Goal: Information Seeking & Learning: Learn about a topic

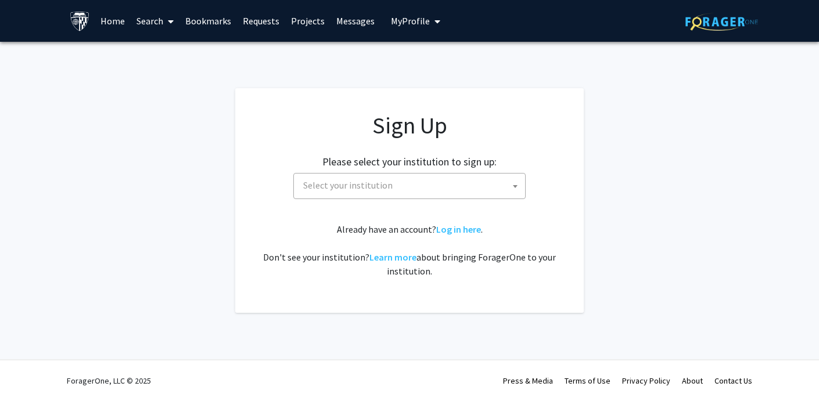
click at [158, 23] on link "Search" at bounding box center [155, 21] width 49 height 41
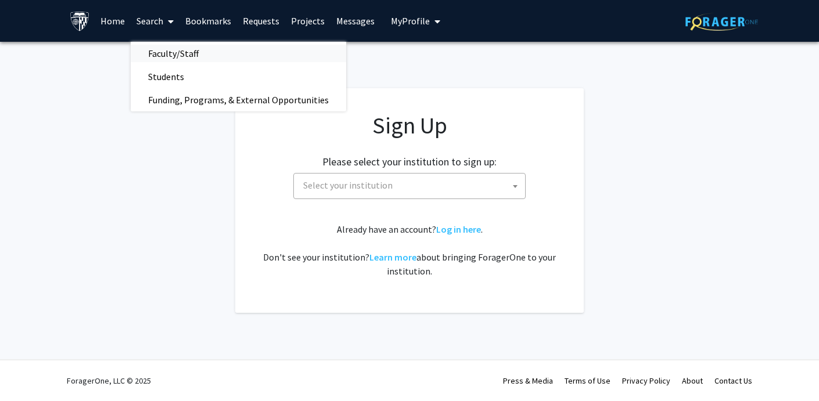
click at [160, 59] on span "Faculty/Staff" at bounding box center [173, 53] width 85 height 23
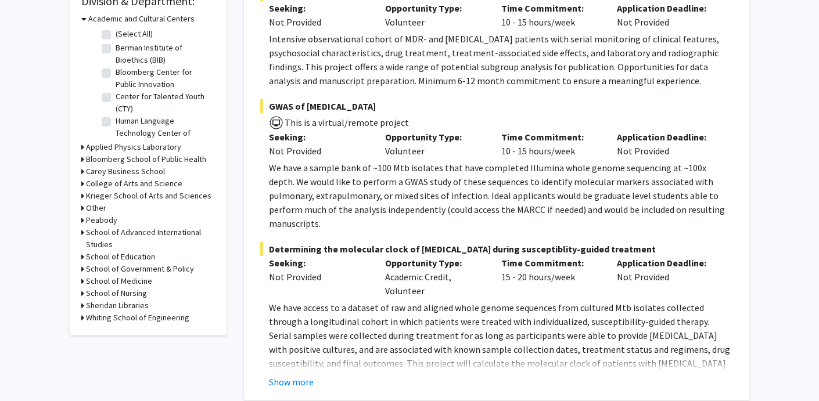
scroll to position [364, 0]
click at [355, 168] on p "We have a sample bank of ~100 Mtb isolates that have completed Illumina whole g…" at bounding box center [501, 195] width 464 height 70
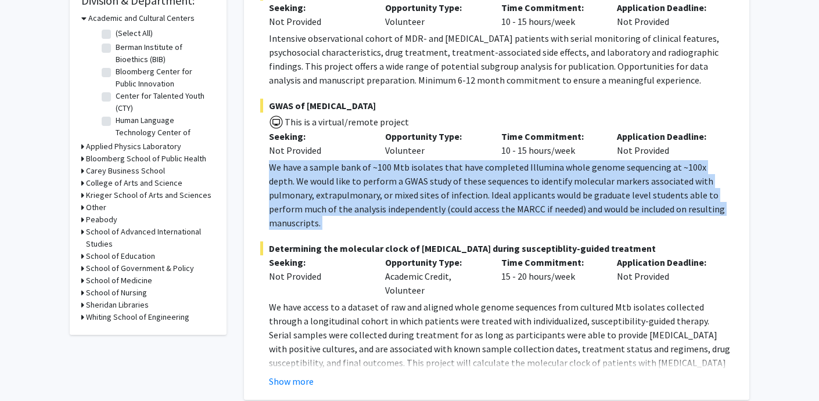
click at [355, 168] on p "We have a sample bank of ~100 Mtb isolates that have completed Illumina whole g…" at bounding box center [501, 195] width 464 height 70
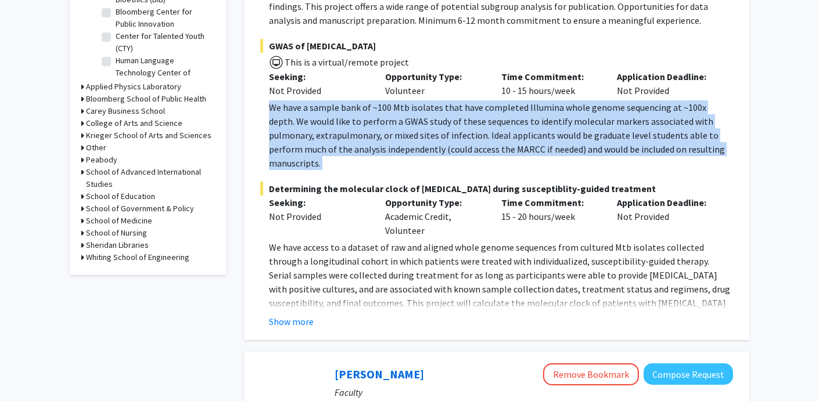
scroll to position [466, 0]
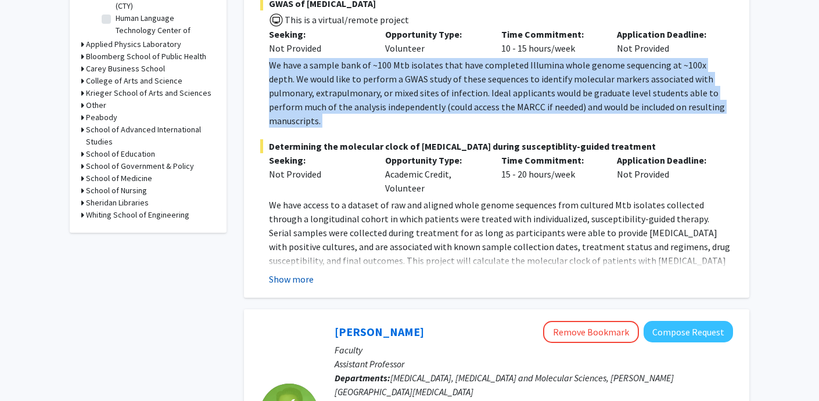
click at [297, 272] on button "Show more" at bounding box center [291, 279] width 45 height 14
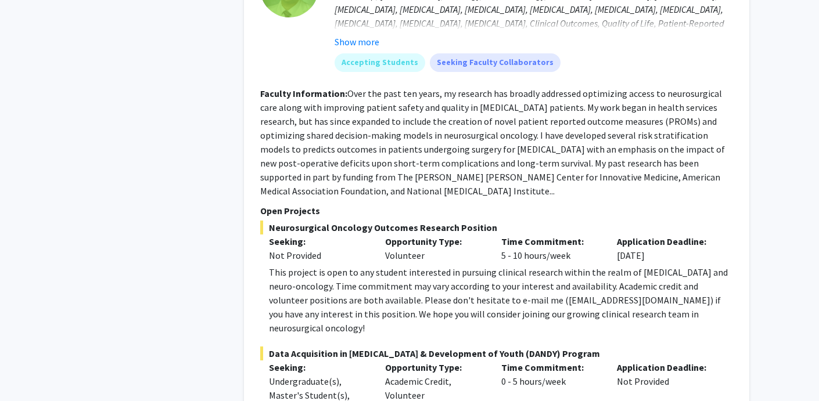
scroll to position [948, 0]
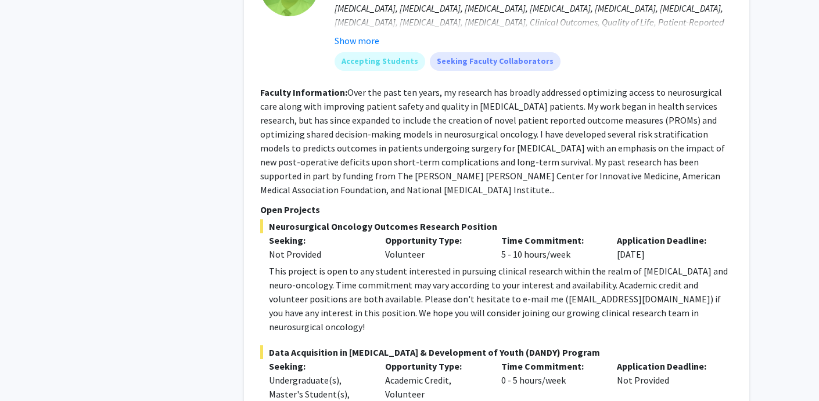
click at [424, 264] on div "This project is open to any student interested in pursuing clinical research wi…" at bounding box center [501, 299] width 464 height 70
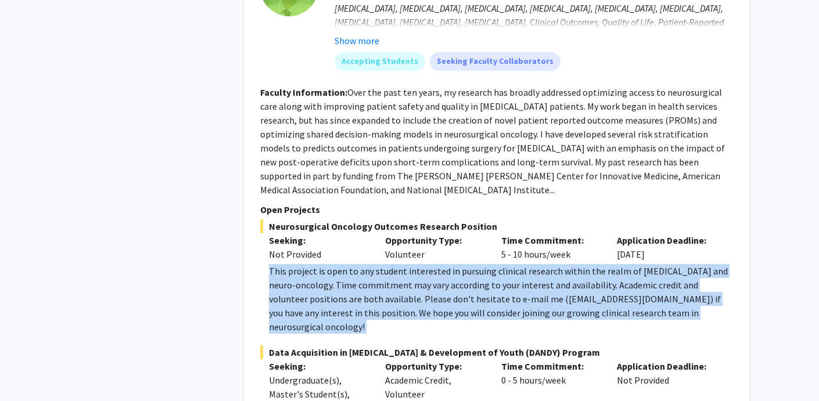
click at [424, 264] on div "This project is open to any student interested in pursuing clinical research wi…" at bounding box center [501, 299] width 464 height 70
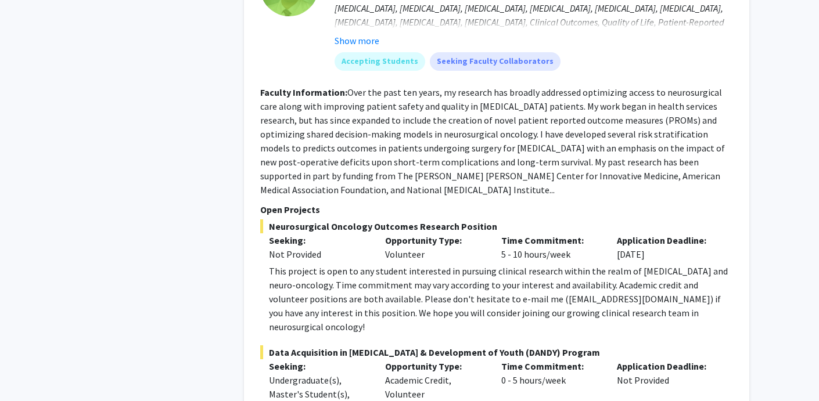
click at [428, 264] on div "This project is open to any student interested in pursuing clinical research wi…" at bounding box center [501, 299] width 464 height 70
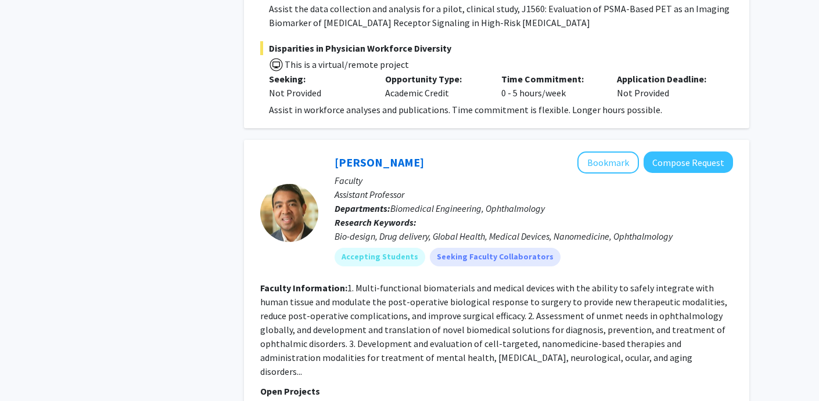
scroll to position [5216, 0]
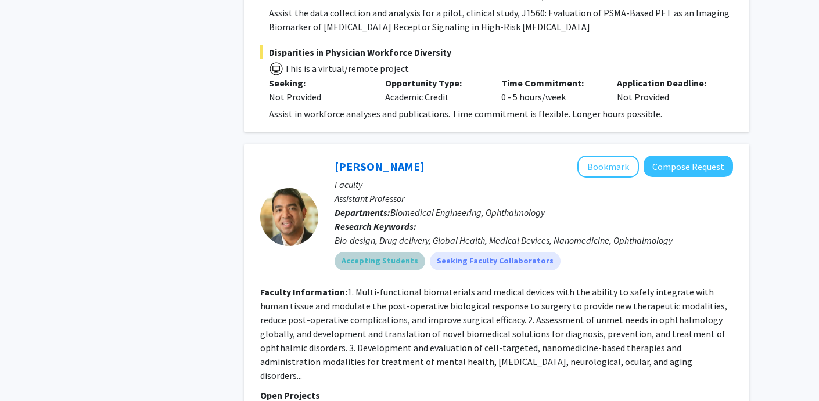
click at [376, 252] on mat-chip "Accepting Students" at bounding box center [380, 261] width 91 height 19
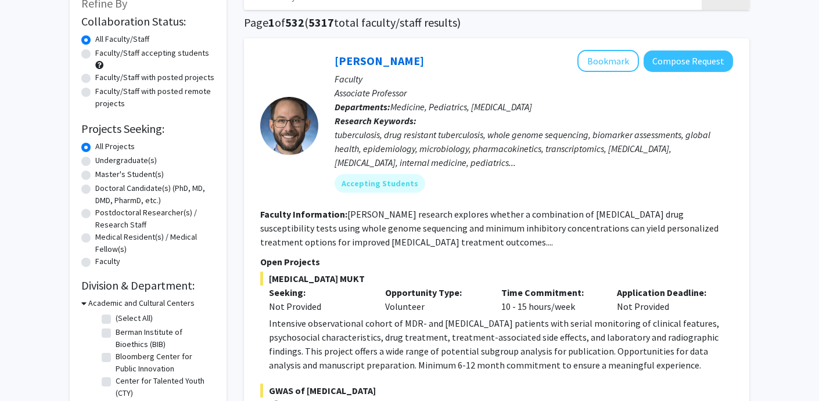
scroll to position [138, 0]
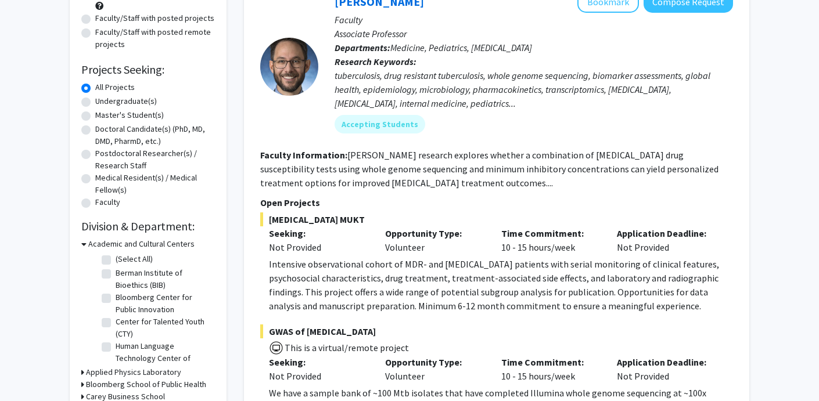
click at [134, 100] on label "Undergraduate(s)" at bounding box center [126, 101] width 62 height 12
click at [103, 100] on input "Undergraduate(s)" at bounding box center [99, 99] width 8 height 8
radio input "true"
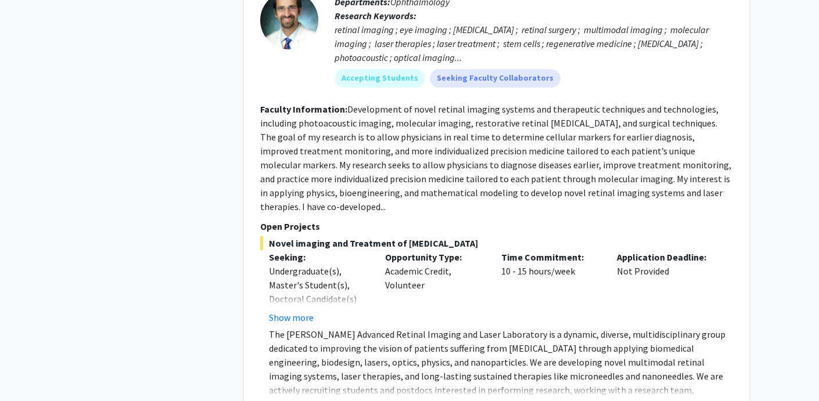
scroll to position [2830, 0]
click at [303, 401] on button "Show more" at bounding box center [291, 408] width 45 height 14
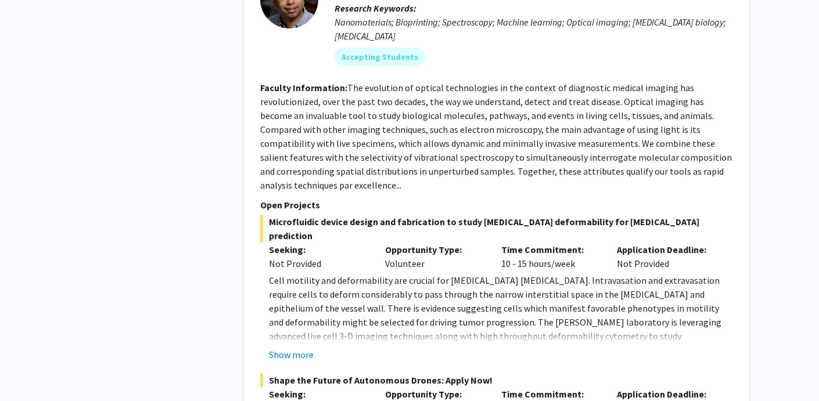
scroll to position [5114, 0]
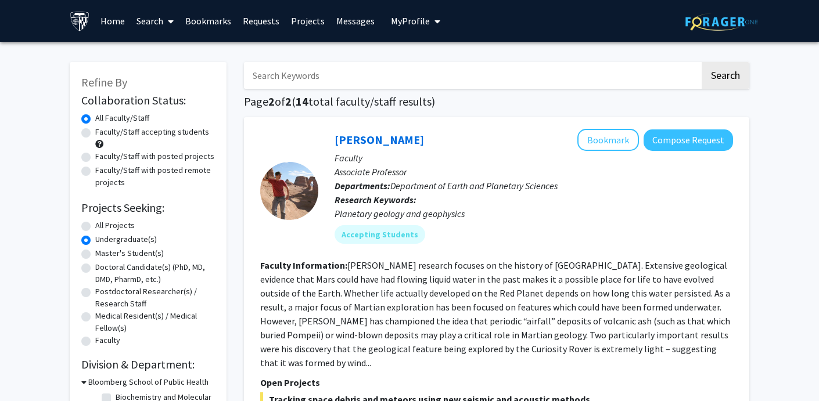
click at [121, 16] on link "Home" at bounding box center [113, 21] width 36 height 41
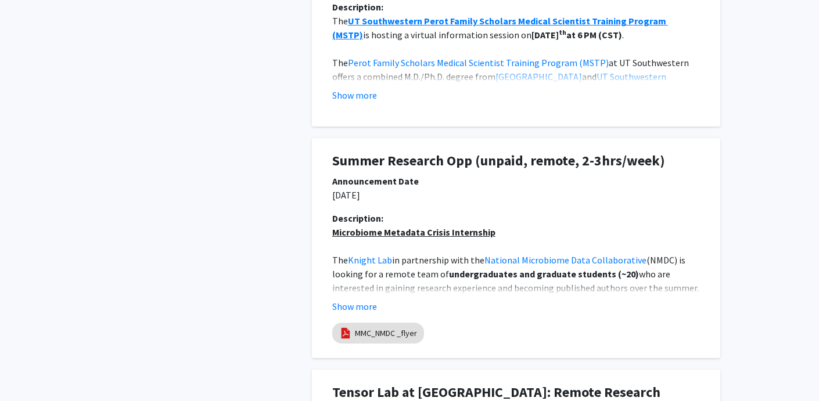
scroll to position [611, 0]
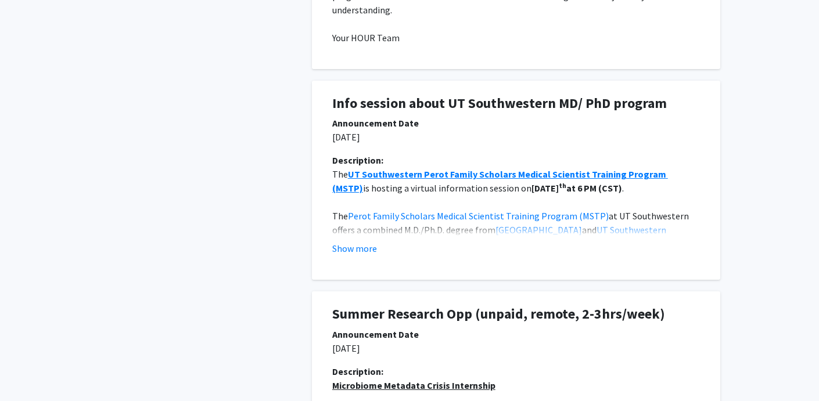
click at [410, 101] on h1 "Info session about UT Southwestern MD/ PhD program" at bounding box center [516, 103] width 368 height 17
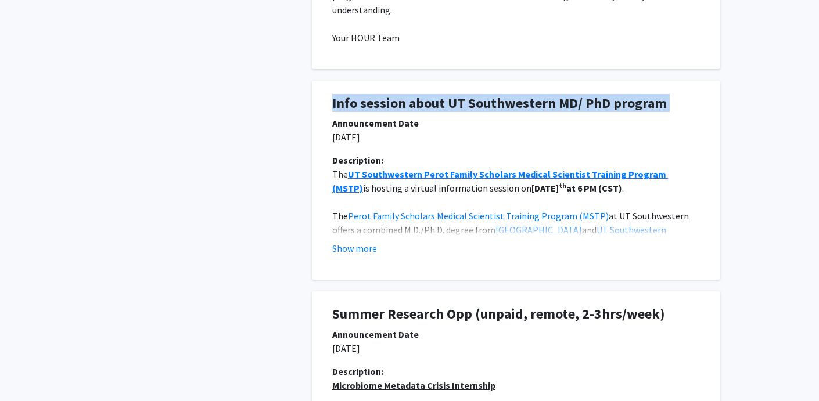
click at [410, 101] on h1 "Info session about UT Southwestern MD/ PhD program" at bounding box center [516, 103] width 368 height 17
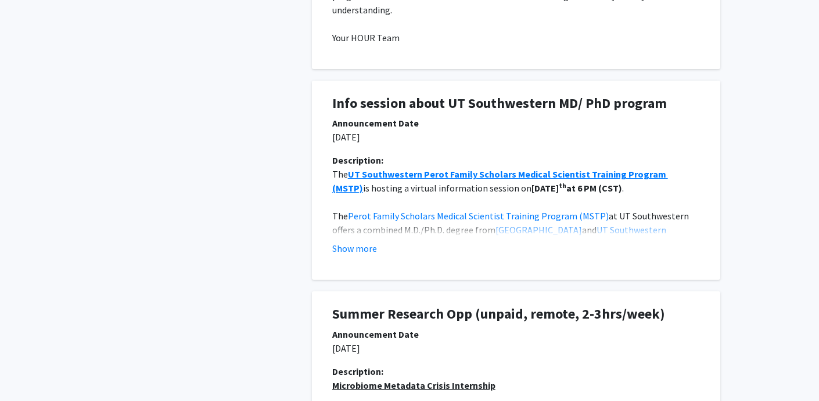
click at [429, 103] on h1 "Info session about UT Southwestern MD/ PhD program" at bounding box center [516, 103] width 368 height 17
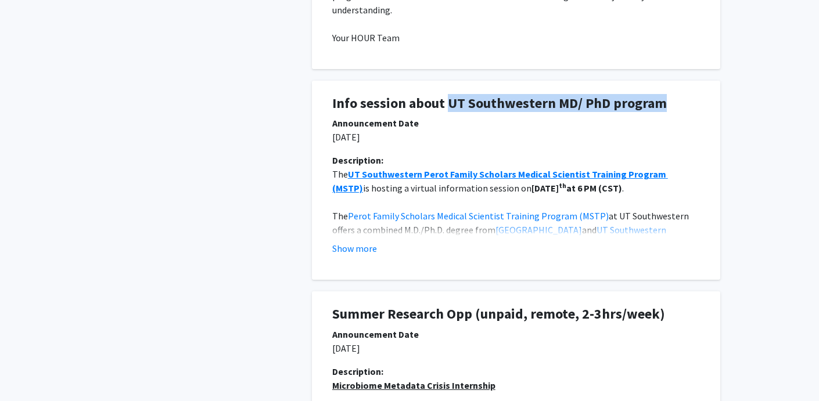
drag, startPoint x: 450, startPoint y: 104, endPoint x: 671, endPoint y: 100, distance: 220.8
click at [671, 100] on h1 "Info session about UT Southwestern MD/ PhD program" at bounding box center [516, 103] width 368 height 17
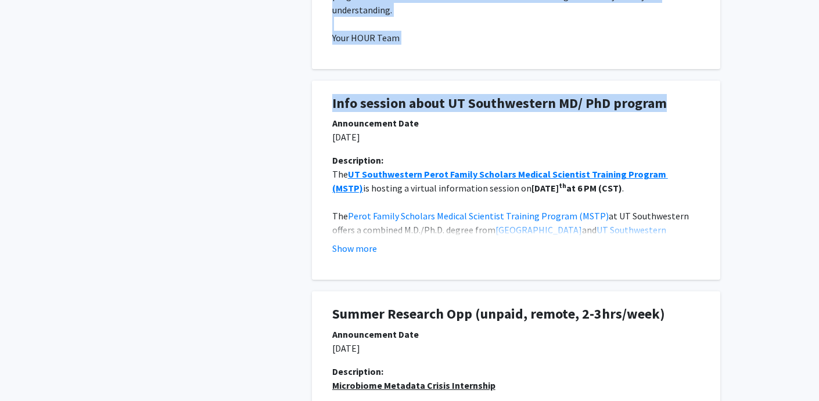
drag, startPoint x: 671, startPoint y: 101, endPoint x: 298, endPoint y: 105, distance: 373.0
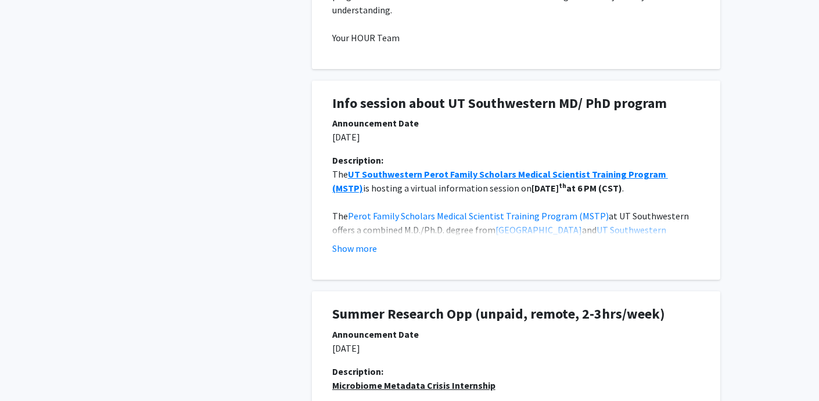
click at [347, 105] on h1 "Info session about UT Southwestern MD/ PhD program" at bounding box center [516, 103] width 368 height 17
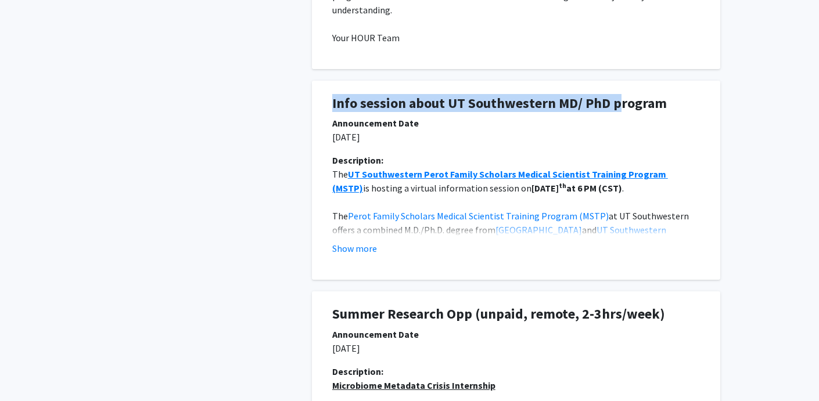
drag, startPoint x: 329, startPoint y: 105, endPoint x: 621, endPoint y: 100, distance: 291.7
click at [621, 100] on div "Info session about UT Southwestern MD/ PhD program" at bounding box center [516, 105] width 385 height 21
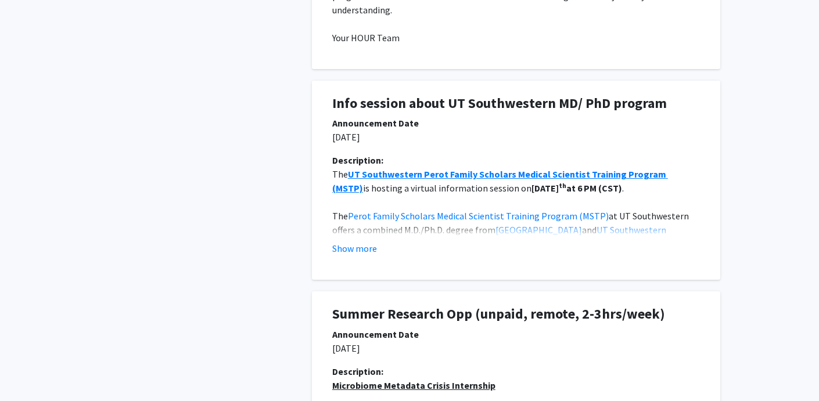
click at [621, 100] on h1 "Info session about UT Southwestern MD/ PhD program" at bounding box center [516, 103] width 368 height 17
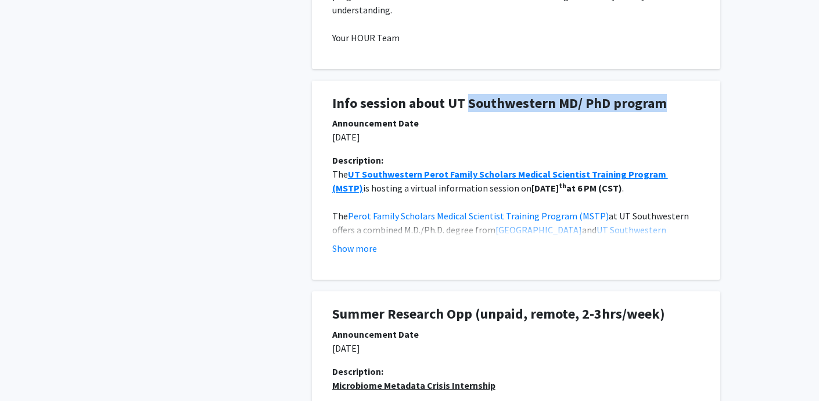
drag, startPoint x: 662, startPoint y: 103, endPoint x: 468, endPoint y: 102, distance: 193.5
click at [468, 102] on h1 "Info session about UT Southwestern MD/ PhD program" at bounding box center [516, 103] width 368 height 17
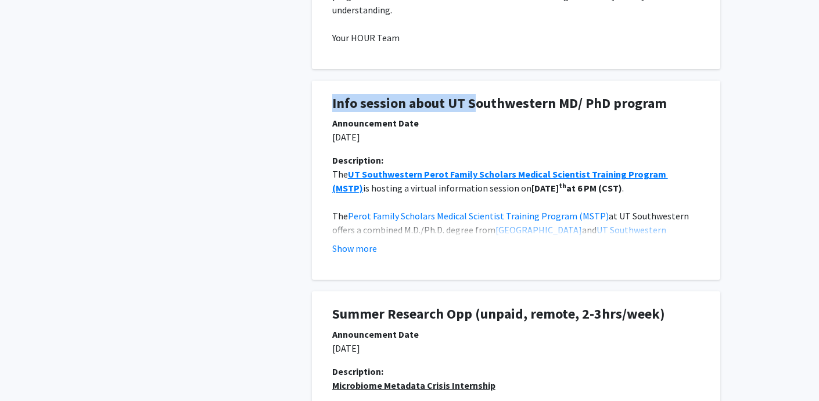
drag, startPoint x: 475, startPoint y: 108, endPoint x: 730, endPoint y: 107, distance: 255.0
click at [691, 107] on h1 "Info session about UT Southwestern MD/ PhD program" at bounding box center [516, 103] width 368 height 17
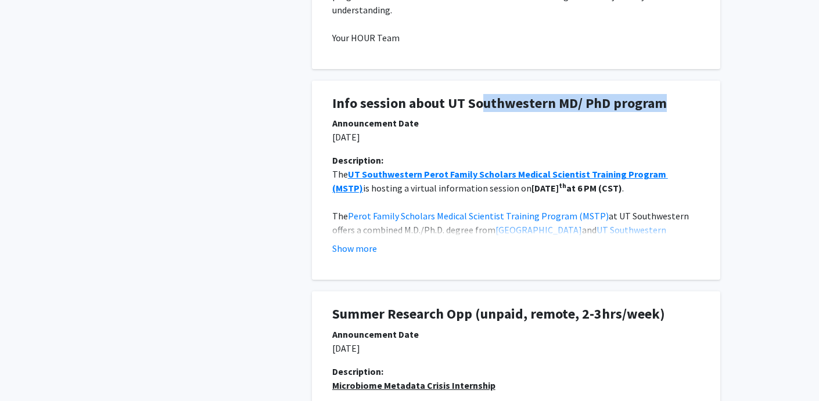
drag, startPoint x: 687, startPoint y: 107, endPoint x: 483, endPoint y: 106, distance: 203.3
click at [483, 107] on h1 "Info session about UT Southwestern MD/ PhD program" at bounding box center [516, 103] width 368 height 17
click at [487, 105] on h1 "Info session about UT Southwestern MD/ PhD program" at bounding box center [516, 103] width 368 height 17
drag, startPoint x: 482, startPoint y: 104, endPoint x: 692, endPoint y: 105, distance: 210.3
click at [692, 105] on h1 "Info session about UT Southwestern MD/ PhD program" at bounding box center [516, 103] width 368 height 17
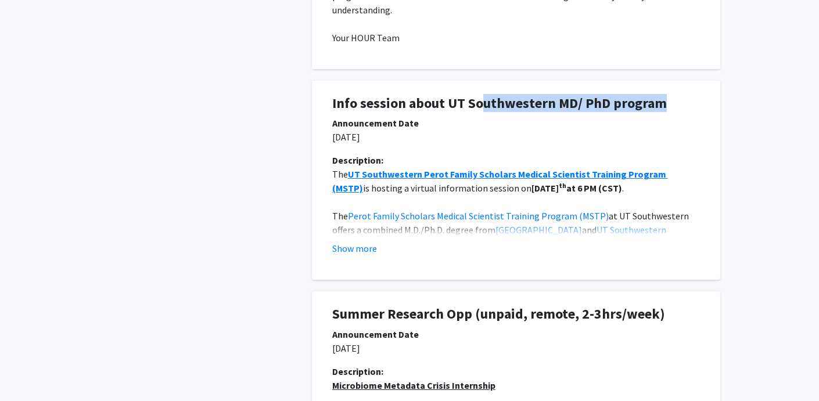
click at [692, 105] on h1 "Info session about UT Southwestern MD/ PhD program" at bounding box center [516, 103] width 368 height 17
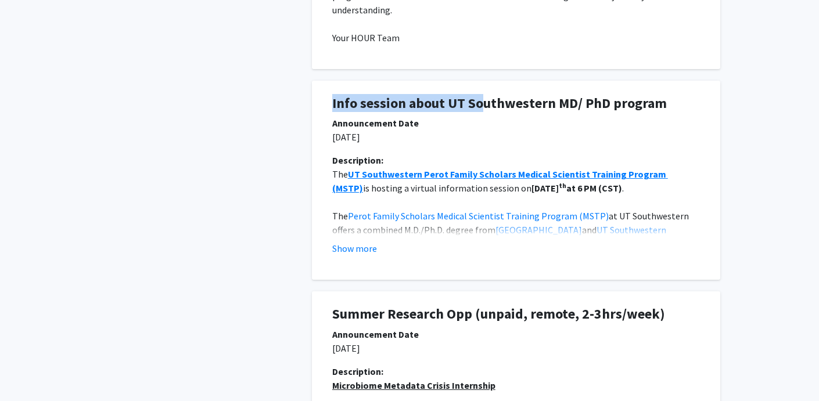
drag, startPoint x: 482, startPoint y: 102, endPoint x: 331, endPoint y: 102, distance: 150.5
click at [331, 102] on div "Info session about UT Southwestern MD/ PhD program" at bounding box center [516, 105] width 385 height 21
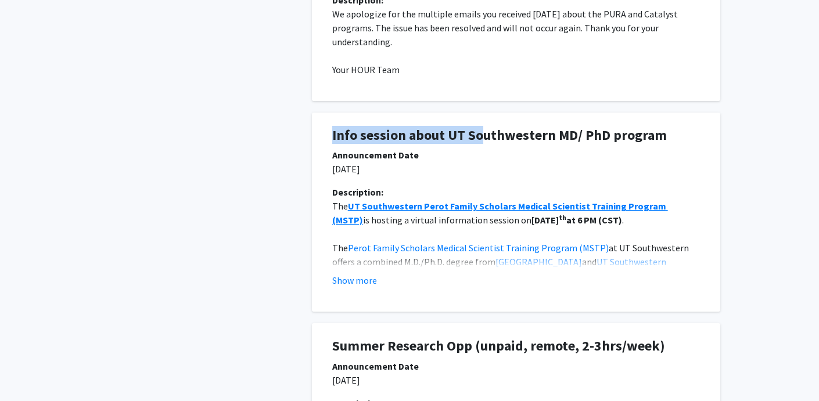
scroll to position [574, 0]
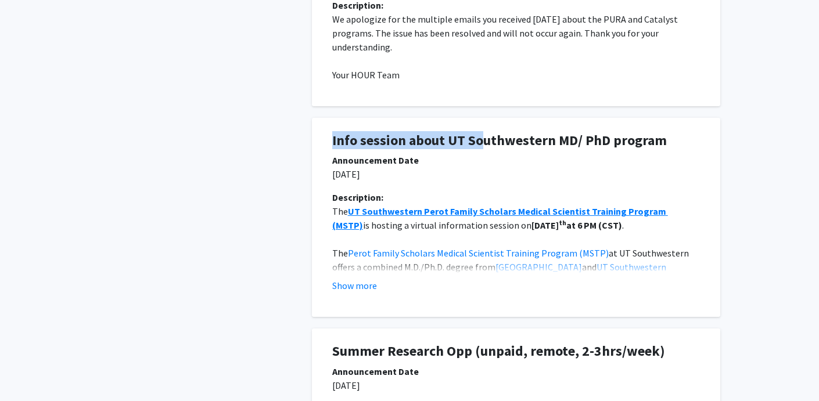
click at [483, 149] on h1 "Info session about UT Southwestern MD/ PhD program" at bounding box center [516, 140] width 368 height 17
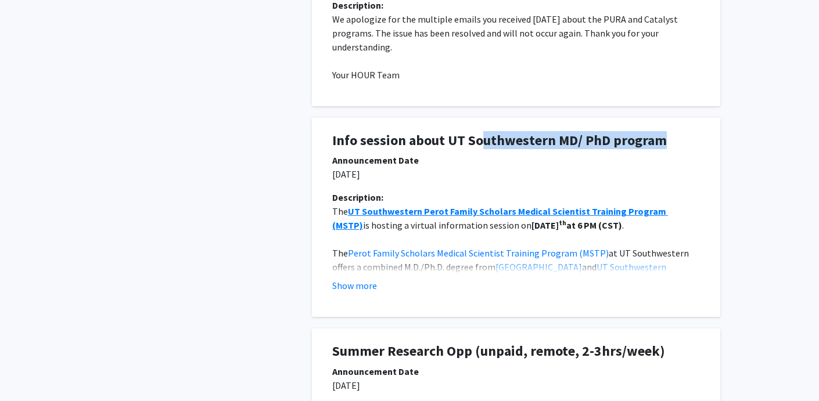
drag, startPoint x: 483, startPoint y: 142, endPoint x: 674, endPoint y: 143, distance: 191.7
click at [674, 143] on h1 "Info session about UT Southwestern MD/ PhD program" at bounding box center [516, 140] width 368 height 17
drag, startPoint x: 672, startPoint y: 142, endPoint x: 483, endPoint y: 134, distance: 189.6
click at [483, 134] on h1 "Info session about UT Southwestern MD/ PhD program" at bounding box center [516, 140] width 368 height 17
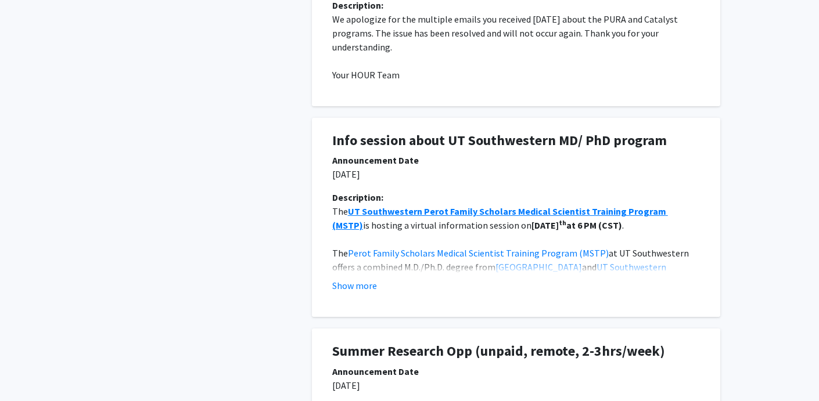
click at [483, 143] on h1 "Info session about UT Southwestern MD/ PhD program" at bounding box center [516, 140] width 368 height 17
drag, startPoint x: 483, startPoint y: 143, endPoint x: 307, endPoint y: 142, distance: 175.4
click at [307, 142] on div "Info session about UT Southwestern MD/ PhD program Announcement Date [DATE] Des…" at bounding box center [516, 211] width 426 height 211
click at [356, 144] on h1 "Info session about UT Southwestern MD/ PhD program" at bounding box center [516, 140] width 368 height 17
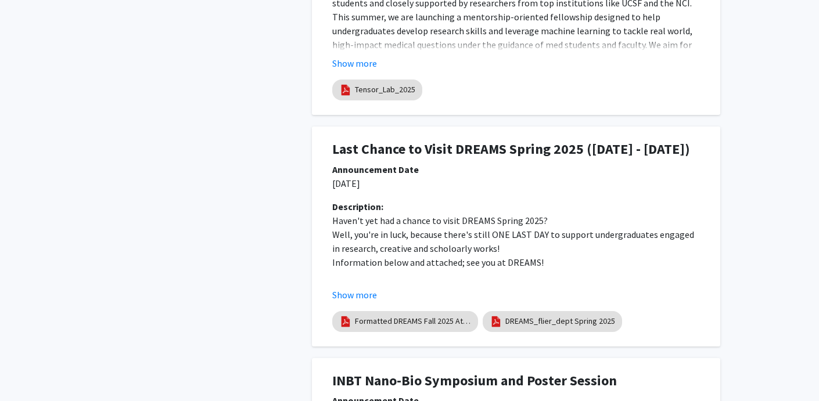
scroll to position [1745, 0]
